Goal: Task Accomplishment & Management: Use online tool/utility

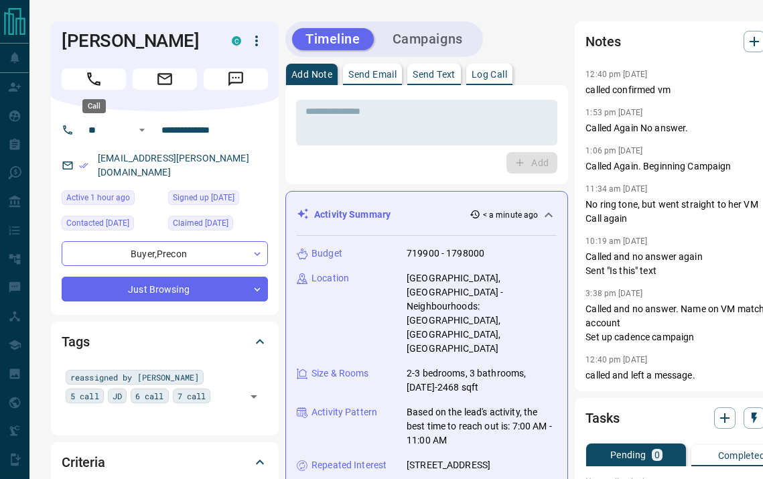
click at [106, 84] on button "Call" at bounding box center [94, 78] width 64 height 21
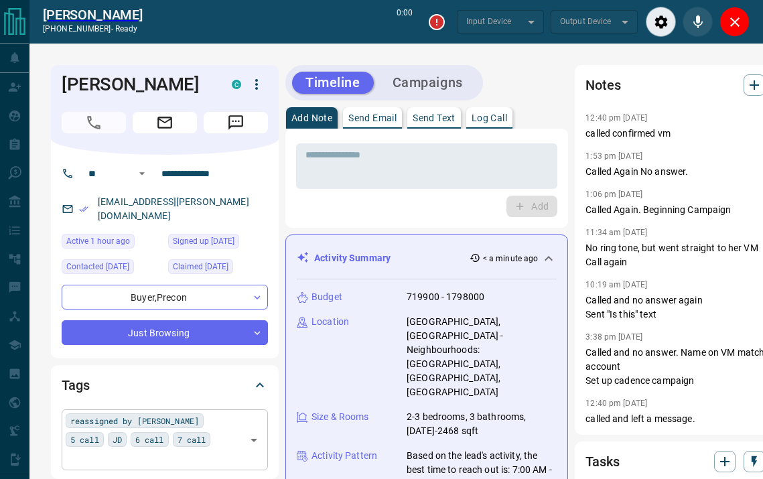
type input "*******"
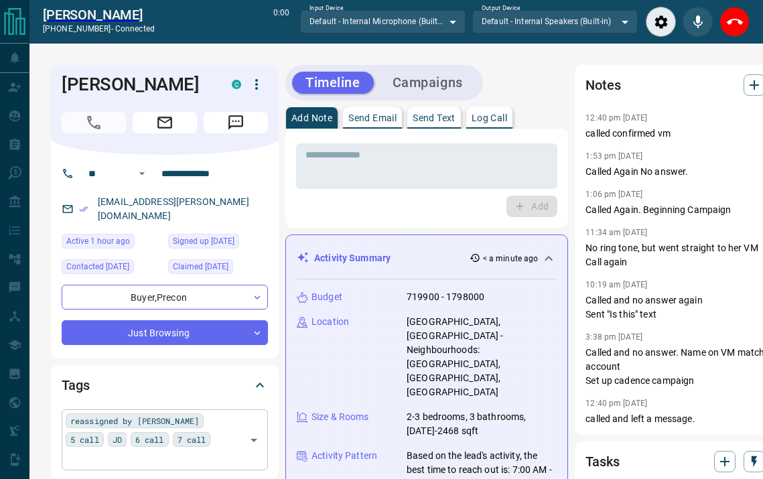
click at [161, 426] on div "reassigned by [PERSON_NAME] 5 call JD 6 call 7 call ​" at bounding box center [165, 439] width 206 height 60
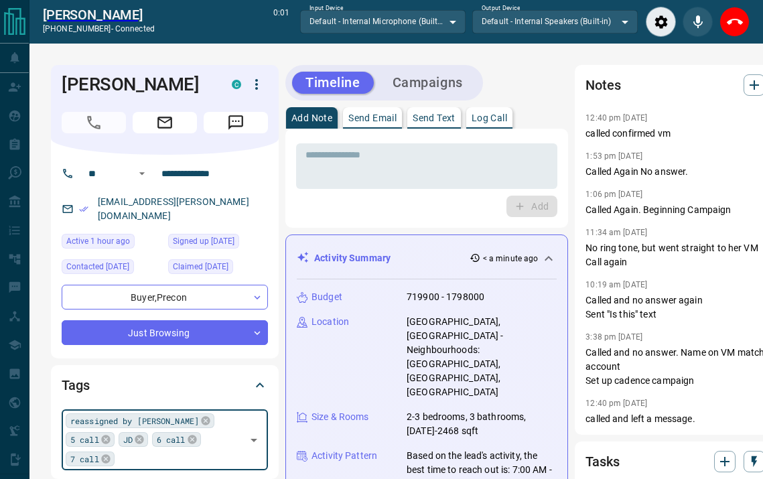
type input "*"
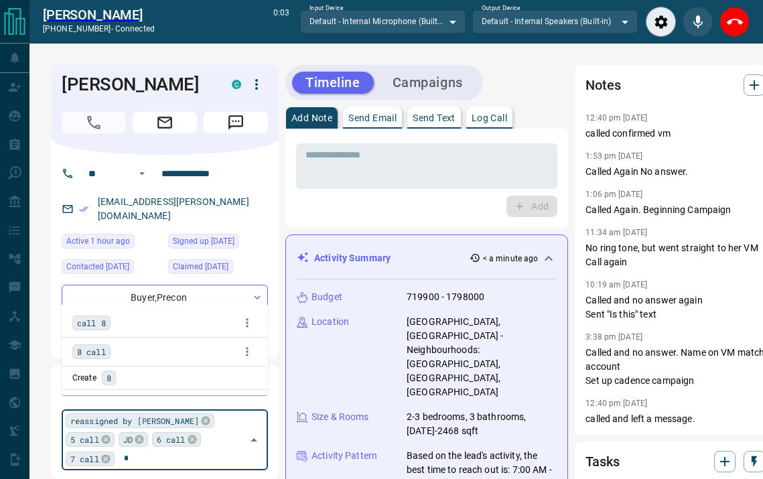
click at [102, 329] on span "call 8" at bounding box center [91, 322] width 29 height 13
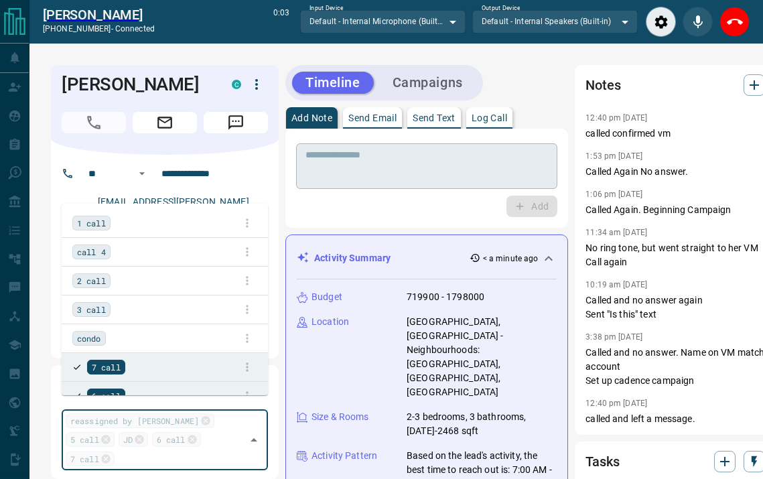
scroll to position [1562, 0]
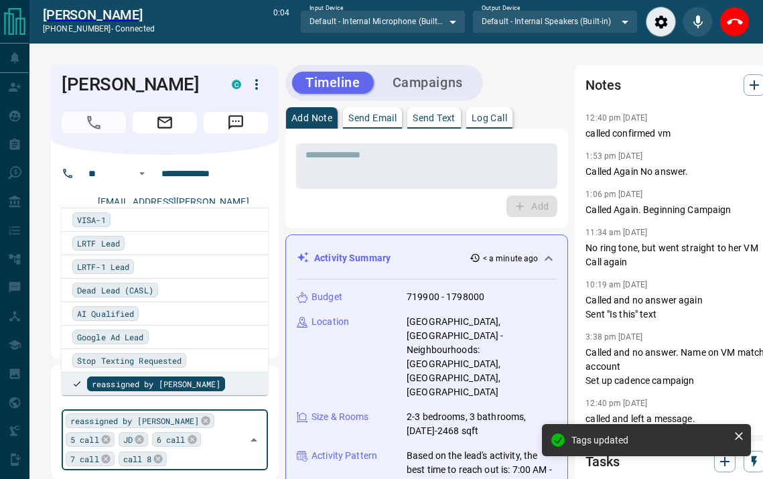
click at [492, 116] on p "Log Call" at bounding box center [488, 117] width 35 height 9
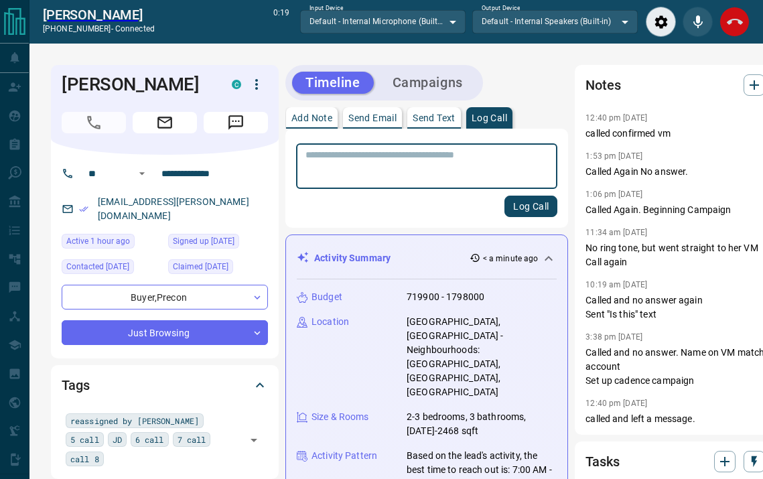
click at [731, 24] on icon "End Call" at bounding box center [735, 22] width 16 height 16
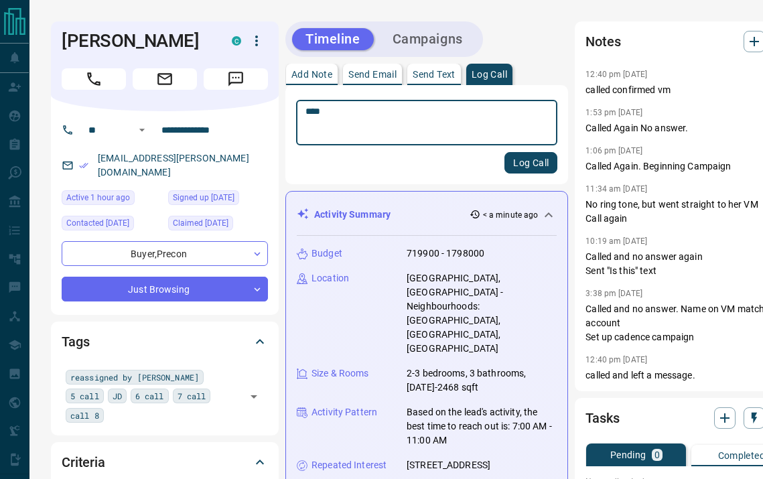
type textarea "****"
click at [512, 159] on button "Log Call" at bounding box center [530, 162] width 53 height 21
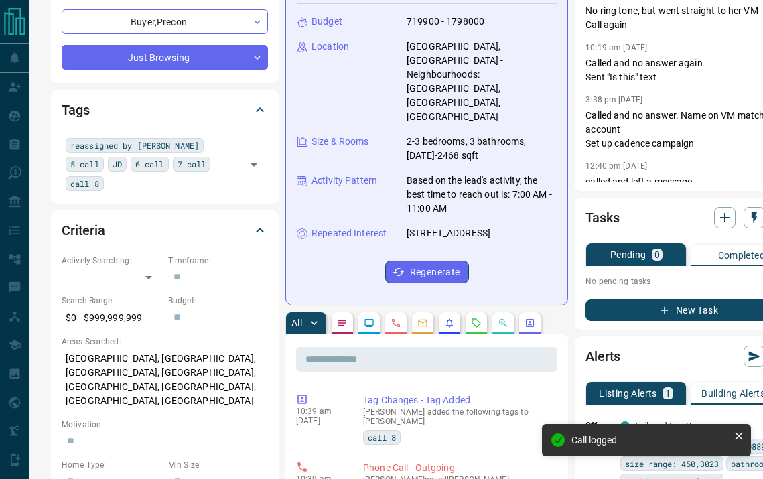
scroll to position [280, 0]
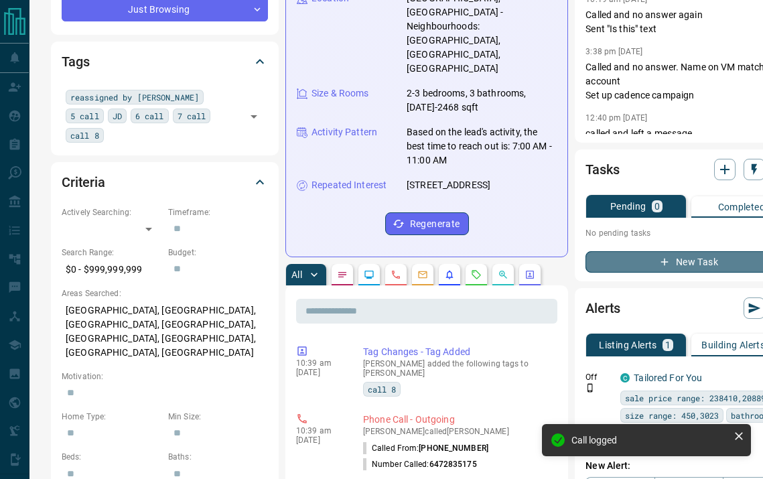
click at [597, 261] on button "New Task" at bounding box center [688, 261] width 206 height 21
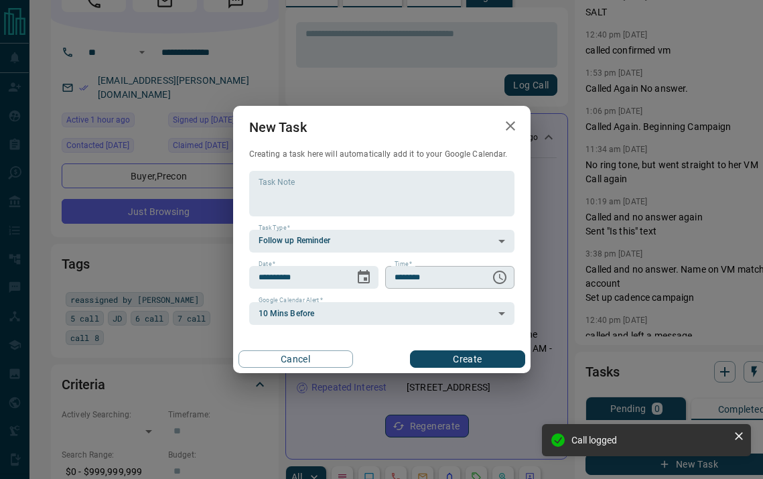
scroll to position [0, 0]
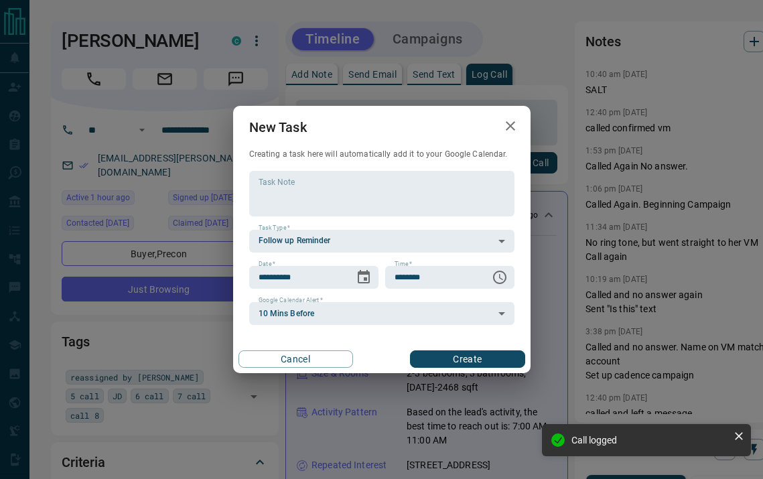
click at [454, 357] on button "Create" at bounding box center [467, 358] width 115 height 17
